Goal: Task Accomplishment & Management: Manage account settings

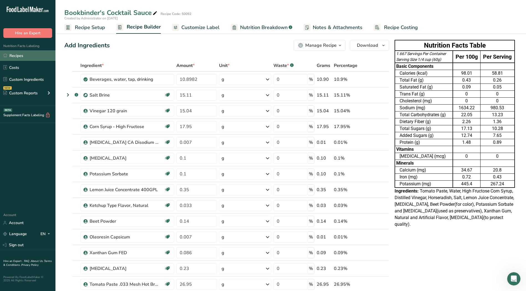
click at [16, 57] on link "Recipes" at bounding box center [27, 55] width 55 height 11
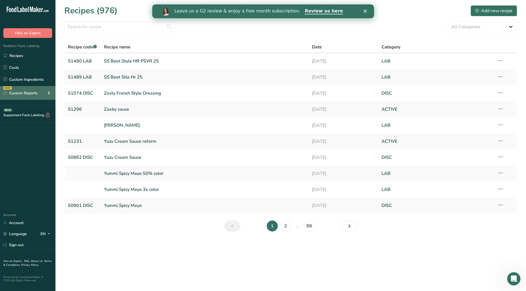
click at [28, 96] on div "Custom Reports" at bounding box center [20, 93] width 34 height 6
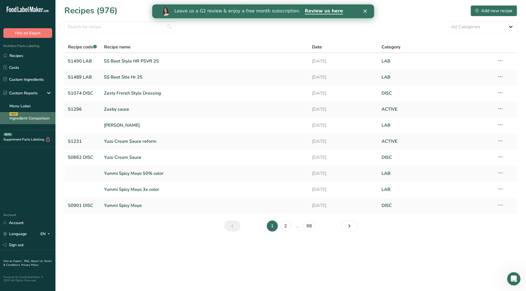
click at [23, 116] on link "Ingredient Comparison NEW" at bounding box center [27, 118] width 55 height 12
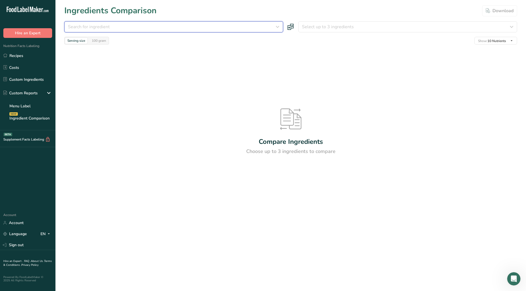
click at [114, 25] on div "Search for ingredient" at bounding box center [172, 27] width 208 height 7
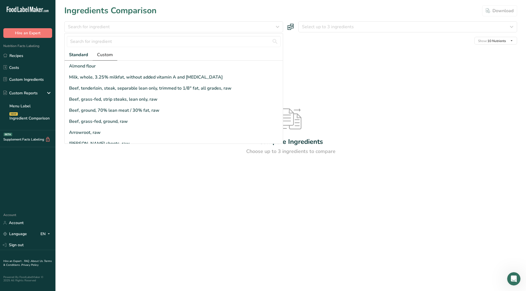
click at [108, 56] on span "Custom" at bounding box center [105, 55] width 16 height 7
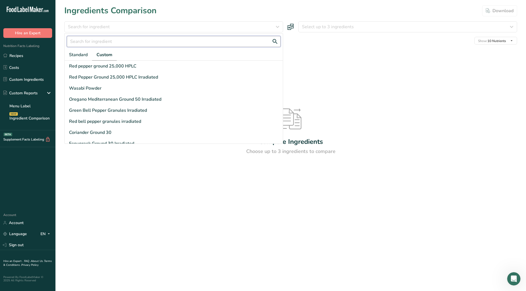
click at [108, 40] on input "text" at bounding box center [174, 41] width 214 height 11
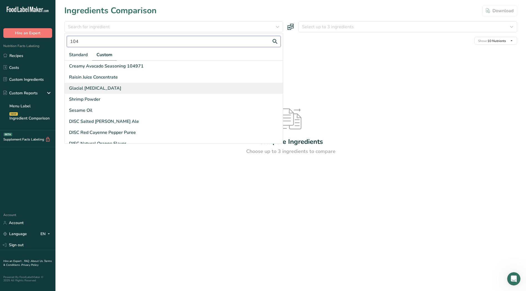
type input "104"
click at [83, 88] on div "Glacial [MEDICAL_DATA]" at bounding box center [95, 88] width 52 height 7
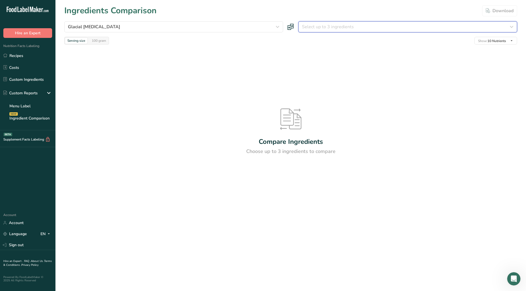
click at [336, 25] on span "Select up to 3 ingredients" at bounding box center [328, 27] width 52 height 7
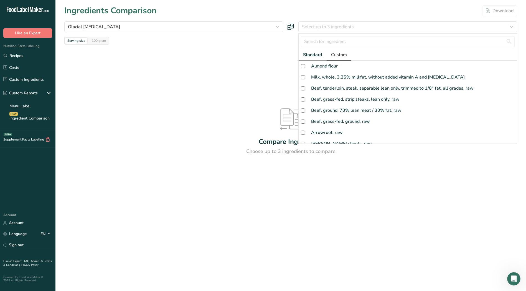
click at [340, 55] on span "Custom" at bounding box center [339, 55] width 16 height 7
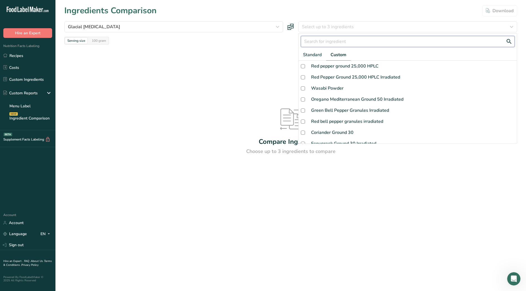
click at [332, 40] on input "text" at bounding box center [408, 41] width 214 height 11
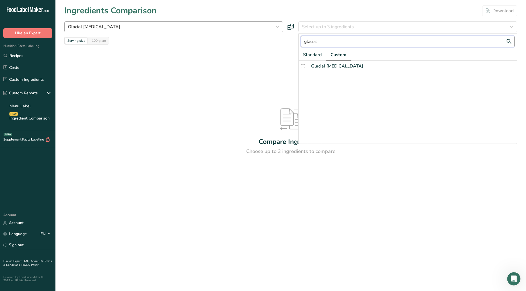
type input "glacial"
click at [125, 28] on div "Glacial [MEDICAL_DATA]" at bounding box center [172, 27] width 208 height 7
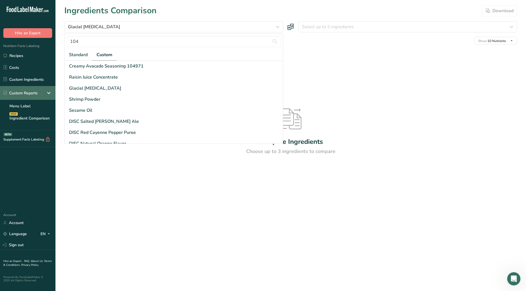
click at [24, 92] on div "Custom Reports" at bounding box center [20, 93] width 34 height 6
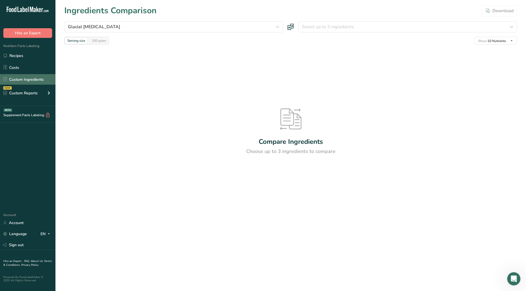
click at [25, 81] on link "Custom Ingredients" at bounding box center [27, 79] width 55 height 11
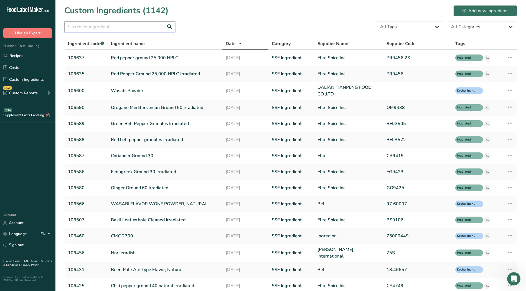
click at [121, 30] on input "text" at bounding box center [119, 26] width 111 height 11
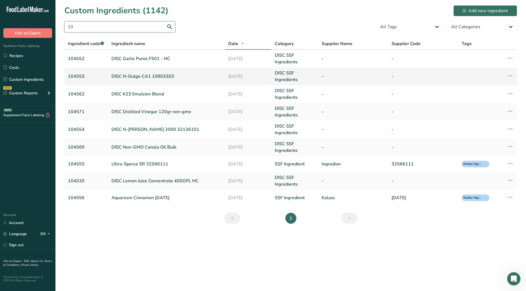
type input "1"
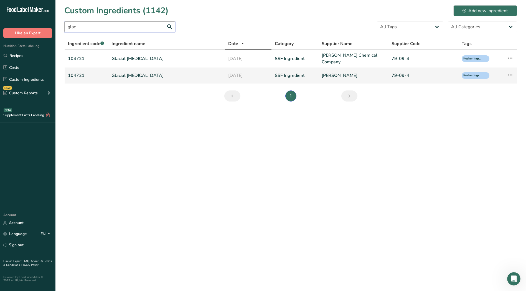
type input "glac"
click at [510, 73] on icon at bounding box center [509, 75] width 7 height 10
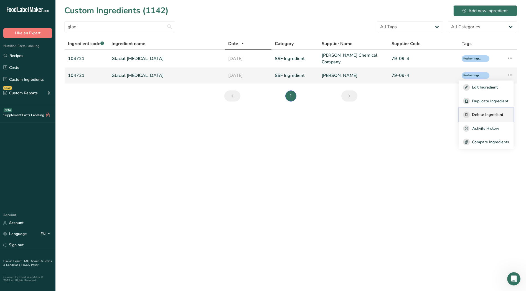
click at [489, 113] on span "Delete Ingredient" at bounding box center [487, 115] width 31 height 6
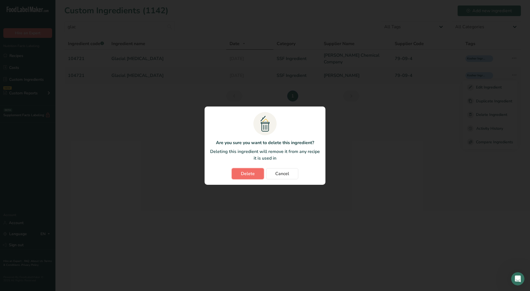
click at [244, 174] on span "Delete" at bounding box center [248, 174] width 14 height 7
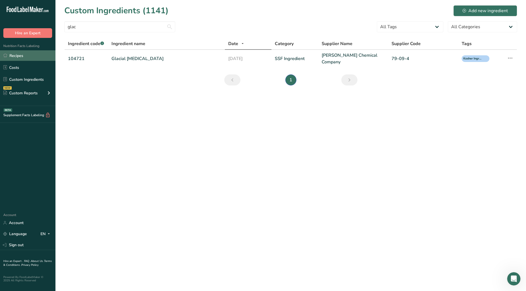
click at [16, 57] on link "Recipes" at bounding box center [27, 55] width 55 height 11
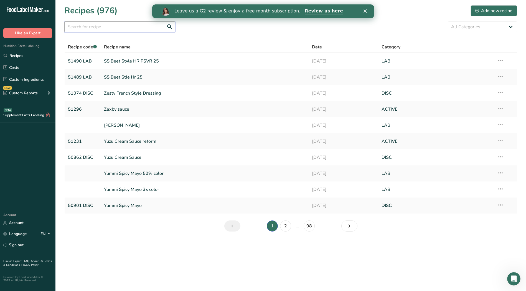
click at [90, 31] on input "text" at bounding box center [119, 26] width 111 height 11
click at [124, 78] on link "SS Beet Stle Hr 25" at bounding box center [204, 77] width 201 height 12
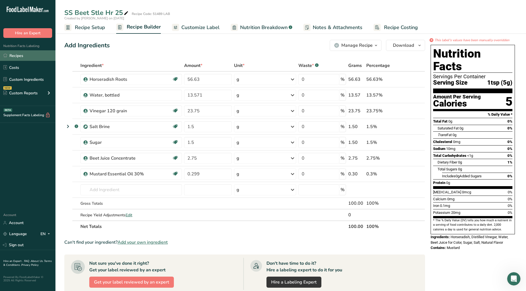
click at [18, 57] on link "Recipes" at bounding box center [27, 55] width 55 height 11
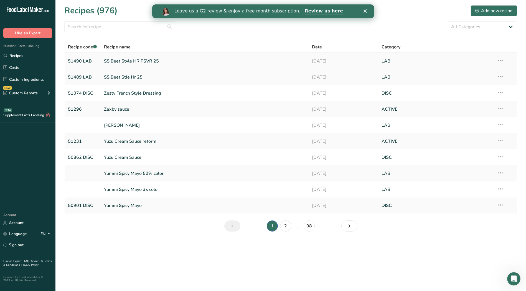
click at [131, 60] on link "SS Beet Style HR PSVR 25" at bounding box center [204, 61] width 201 height 12
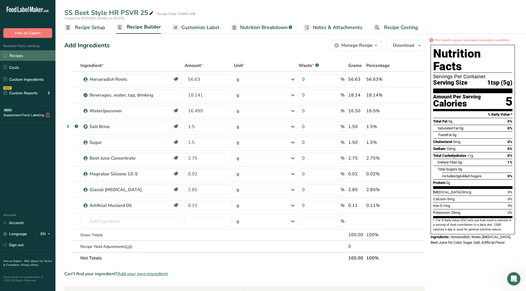
click at [19, 57] on link "Recipes" at bounding box center [27, 55] width 55 height 11
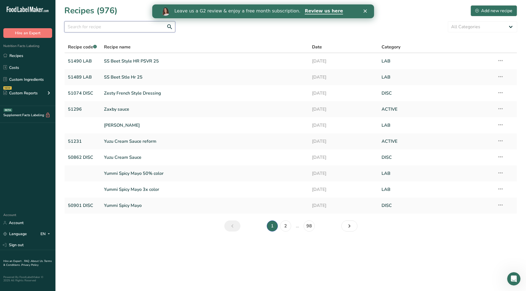
click at [100, 28] on input "text" at bounding box center [119, 26] width 111 height 11
